Goal: Task Accomplishment & Management: Manage account settings

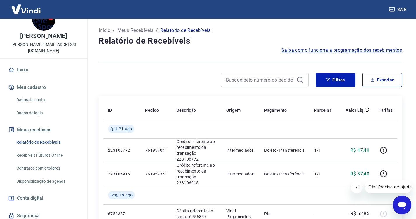
scroll to position [31, 0]
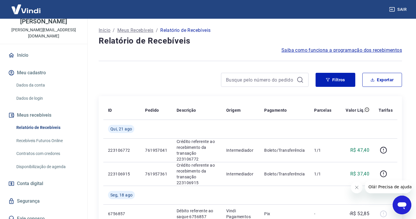
click at [51, 135] on link "Recebíveis Futuros Online" at bounding box center [47, 141] width 66 height 12
click at [39, 179] on span "Conta digital" at bounding box center [30, 183] width 26 height 8
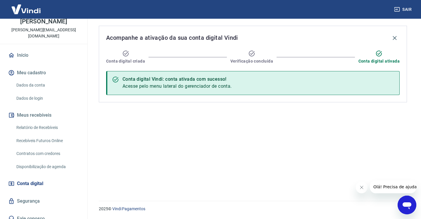
click at [32, 179] on span "Conta digital" at bounding box center [30, 183] width 26 height 8
click at [32, 123] on link "Relatório de Recebíveis" at bounding box center [47, 128] width 66 height 12
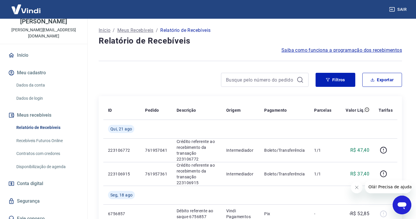
click at [54, 135] on link "Recebíveis Futuros Online" at bounding box center [47, 141] width 66 height 12
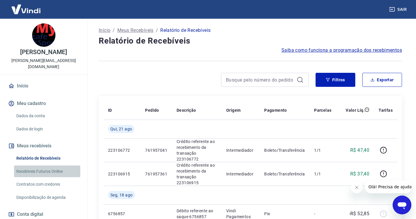
click at [58, 165] on link "Recebíveis Futuros Online" at bounding box center [47, 171] width 66 height 12
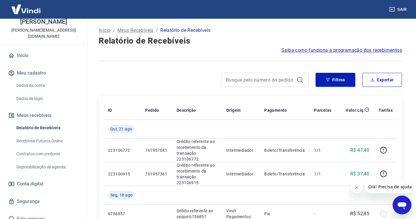
scroll to position [31, 0]
click at [40, 179] on span "Conta digital" at bounding box center [30, 183] width 26 height 8
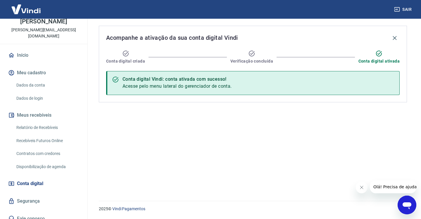
click at [169, 86] on span "Acesse pelo menu lateral do gerenciador de conta." at bounding box center [176, 86] width 109 height 6
click at [397, 37] on icon "button" at bounding box center [394, 37] width 7 height 7
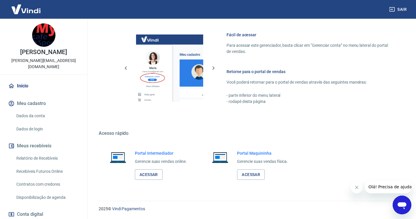
click at [25, 79] on link "Início" at bounding box center [43, 85] width 73 height 13
click at [40, 152] on link "Relatório de Recebíveis" at bounding box center [47, 158] width 66 height 12
